Goal: Transaction & Acquisition: Purchase product/service

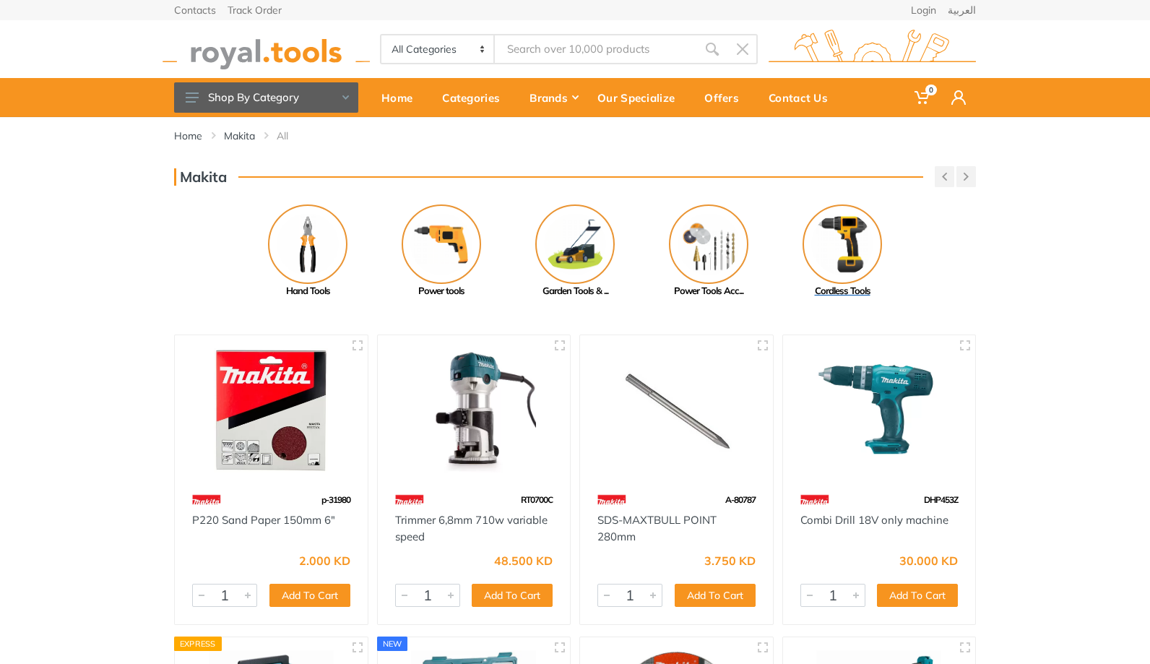
click at [842, 269] on img at bounding box center [841, 243] width 79 height 79
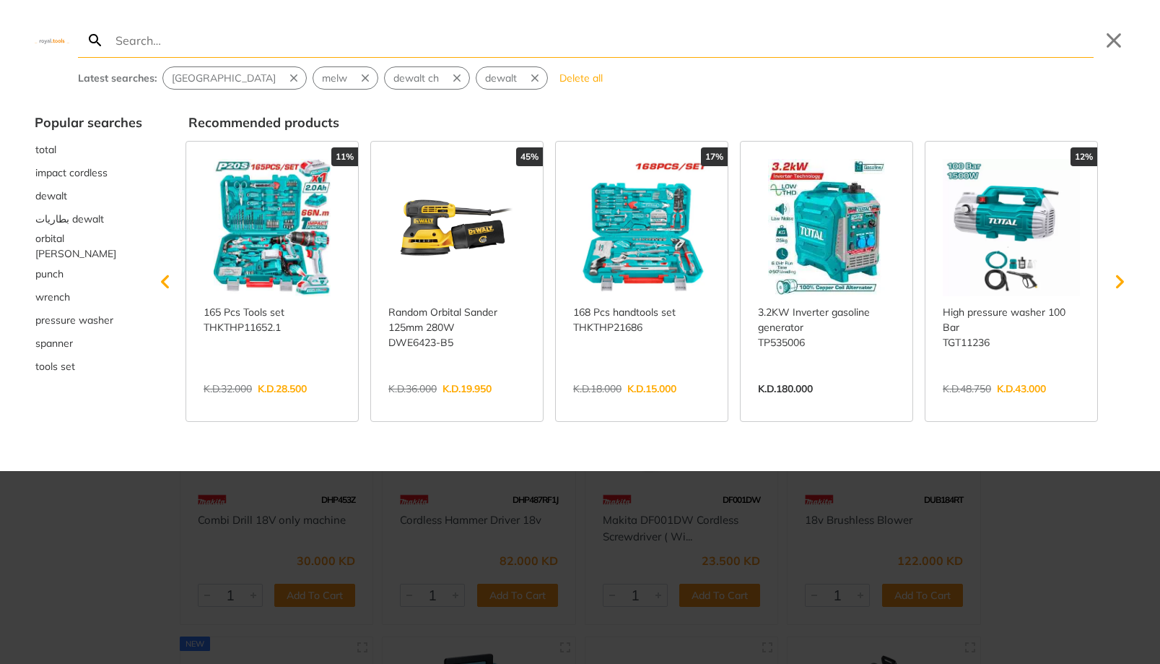
type input "m"
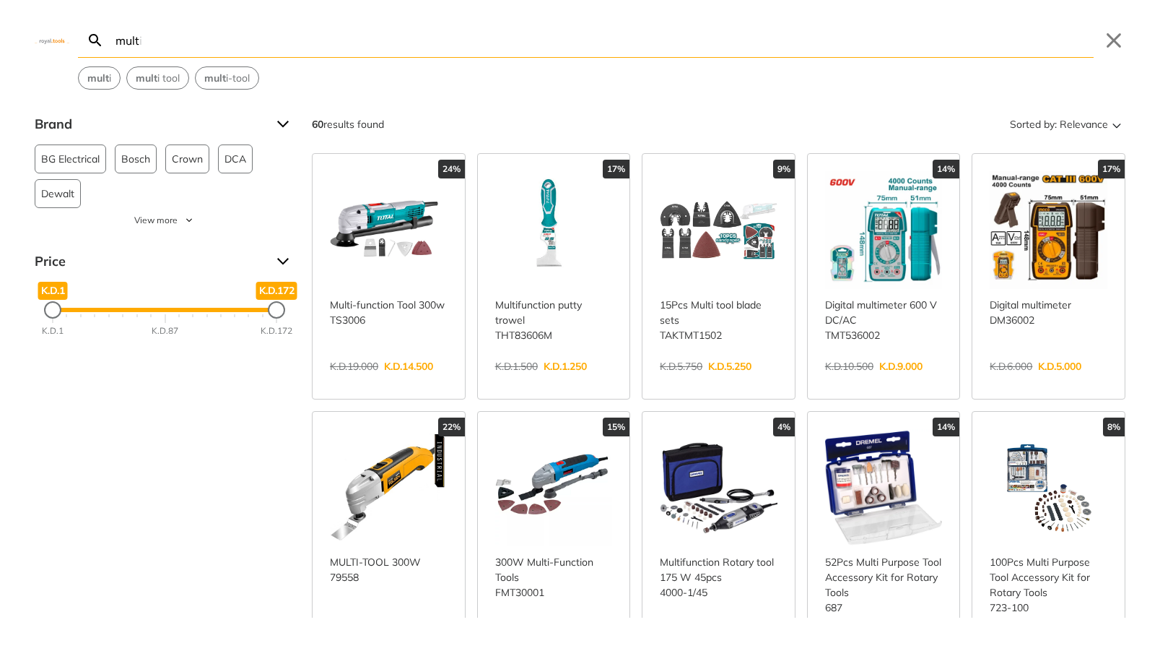
type input "multi"
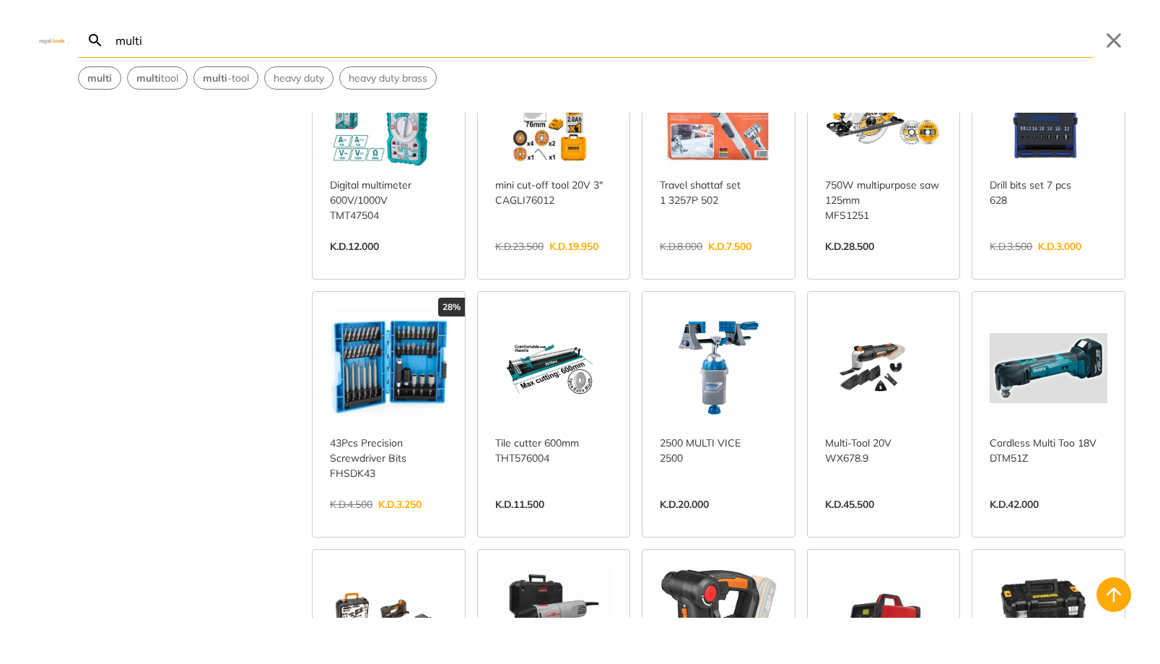
scroll to position [1340, 0]
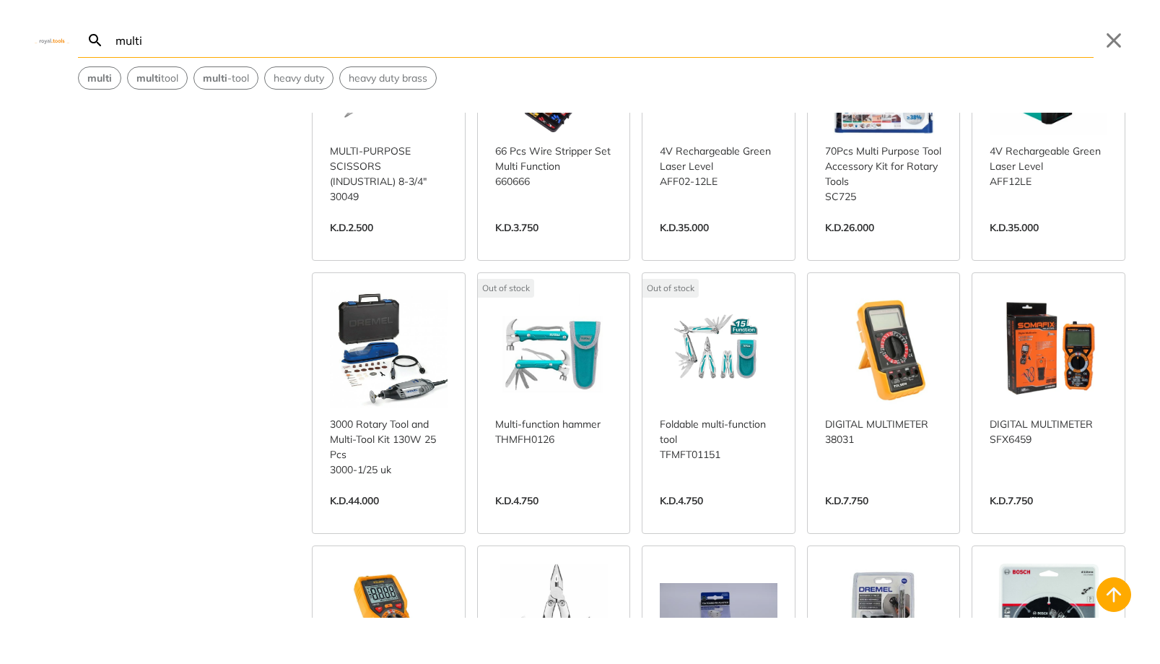
scroll to position [2501, 0]
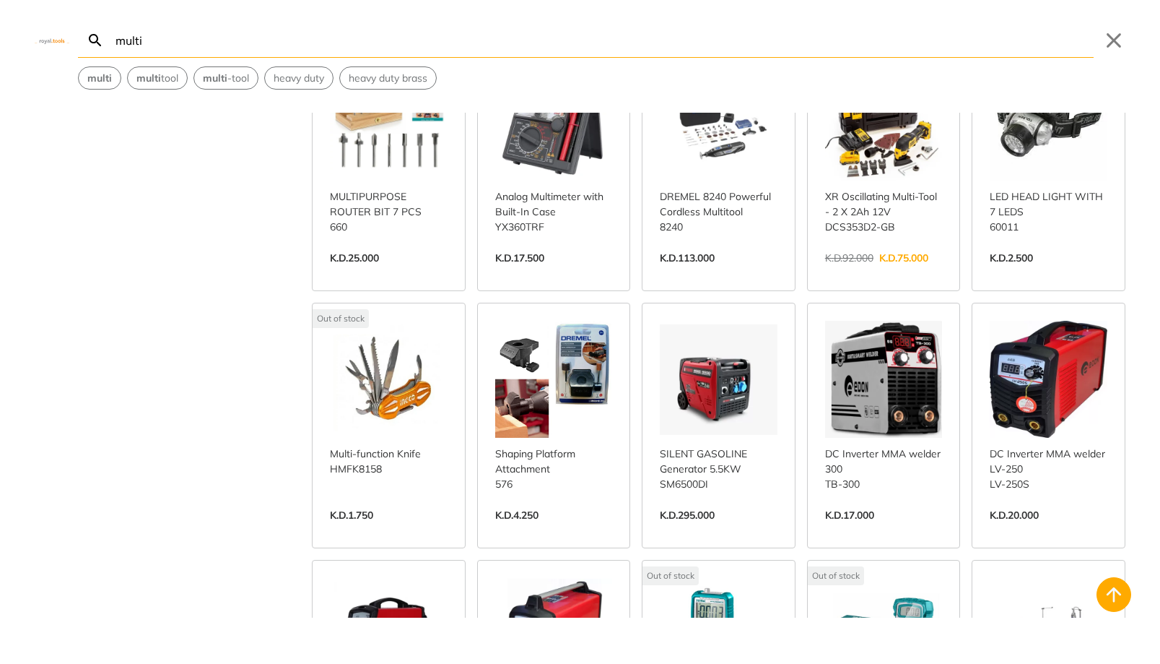
scroll to position [3260, 0]
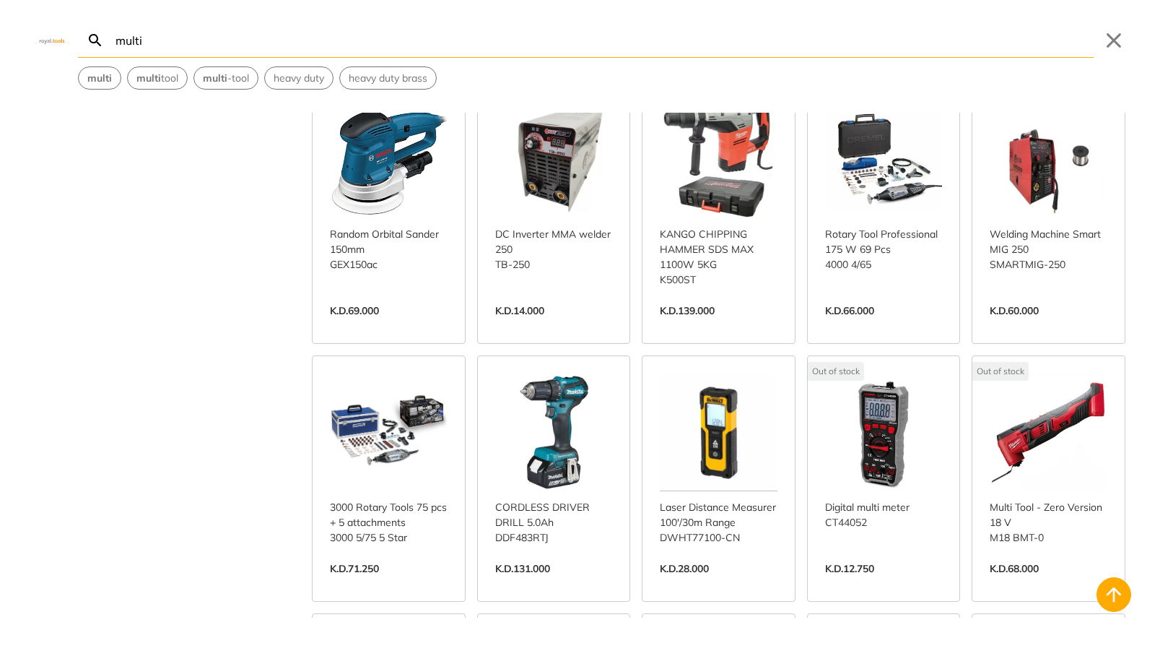
scroll to position [4239, 0]
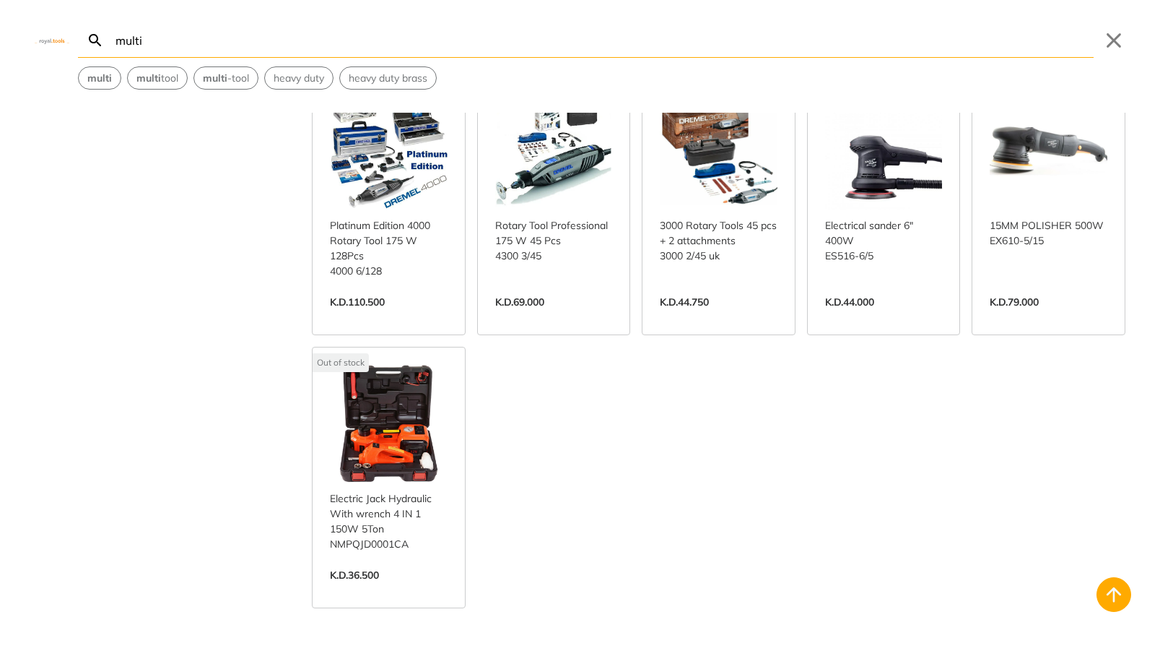
scroll to position [5087, 0]
